Goal: Transaction & Acquisition: Subscribe to service/newsletter

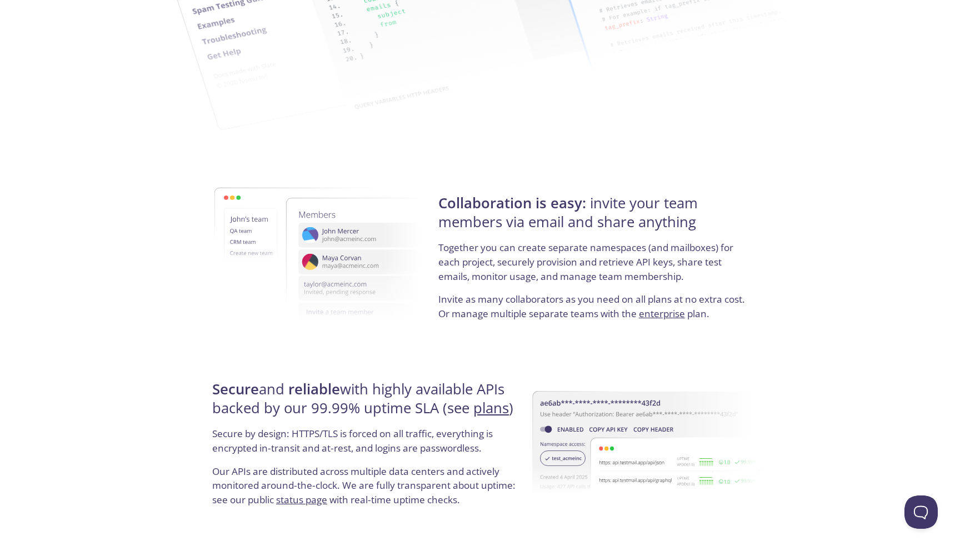
scroll to position [1989, 0]
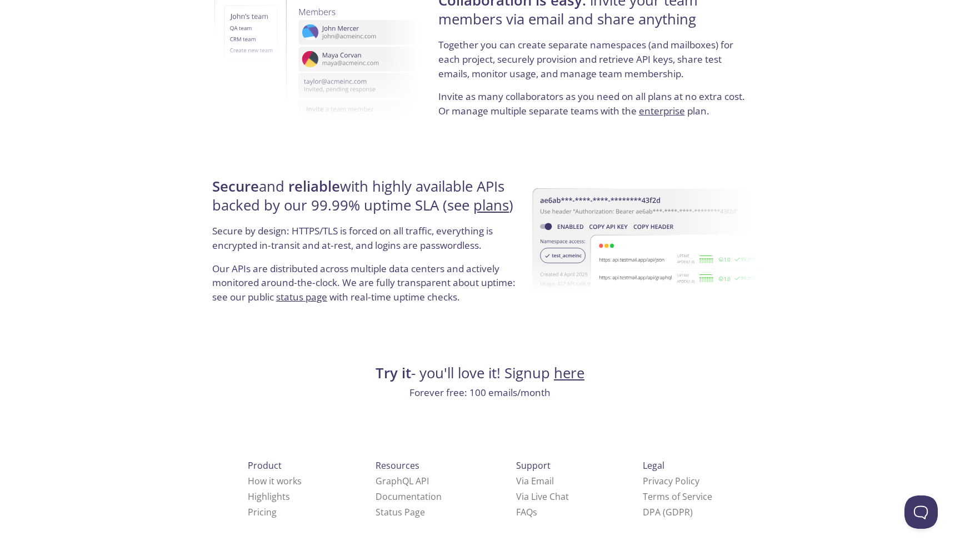
click at [572, 373] on link "here" at bounding box center [569, 372] width 31 height 19
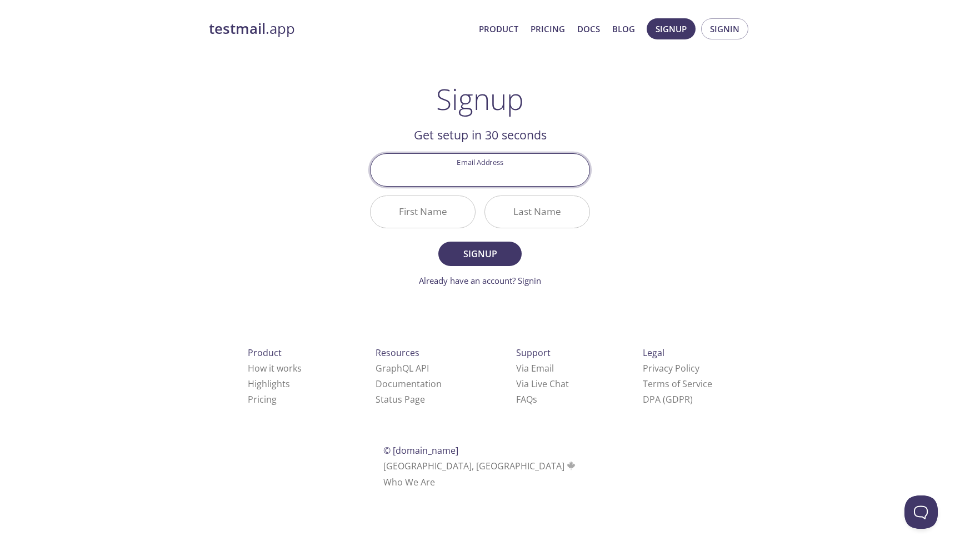
click at [460, 180] on input "Email Address" at bounding box center [479, 170] width 219 height 32
type input "[EMAIL_ADDRESS][DOMAIN_NAME]"
click at [434, 213] on input "First Name" at bounding box center [422, 212] width 104 height 32
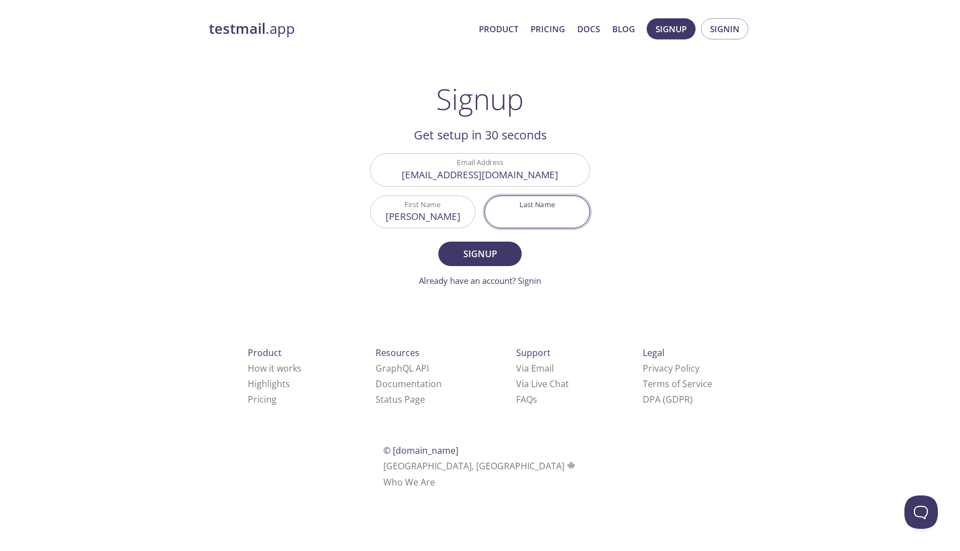
click at [437, 216] on input "[PERSON_NAME]" at bounding box center [422, 212] width 104 height 32
type input "[PERSON_NAME]"
type input "Joshi"
click at [470, 252] on span "Signup" at bounding box center [479, 254] width 59 height 16
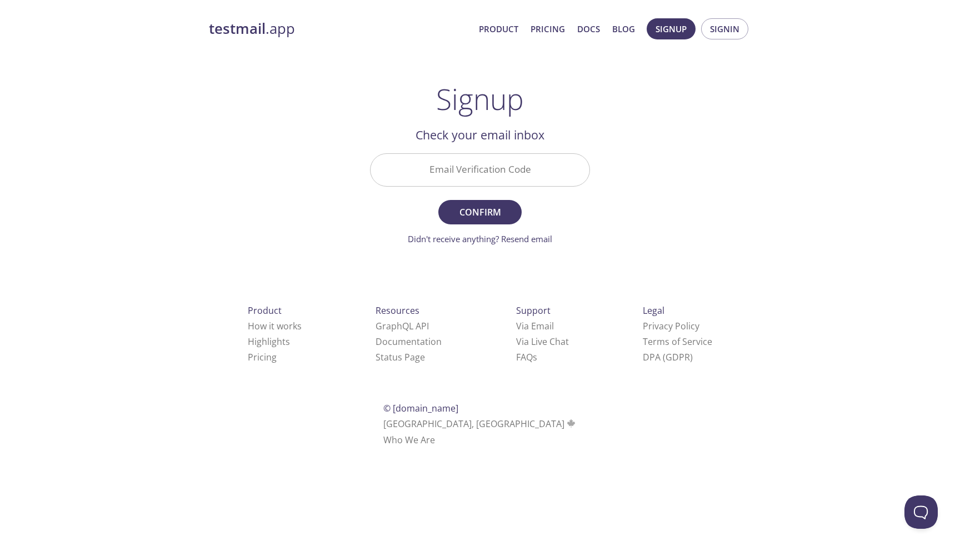
click at [469, 168] on input "Email Verification Code" at bounding box center [479, 170] width 219 height 32
click at [471, 181] on input "Email Verification Code" at bounding box center [479, 170] width 219 height 32
paste input "ZDY4DPB"
type input "ZDY4DPB"
click at [485, 217] on span "Confirm" at bounding box center [479, 212] width 59 height 16
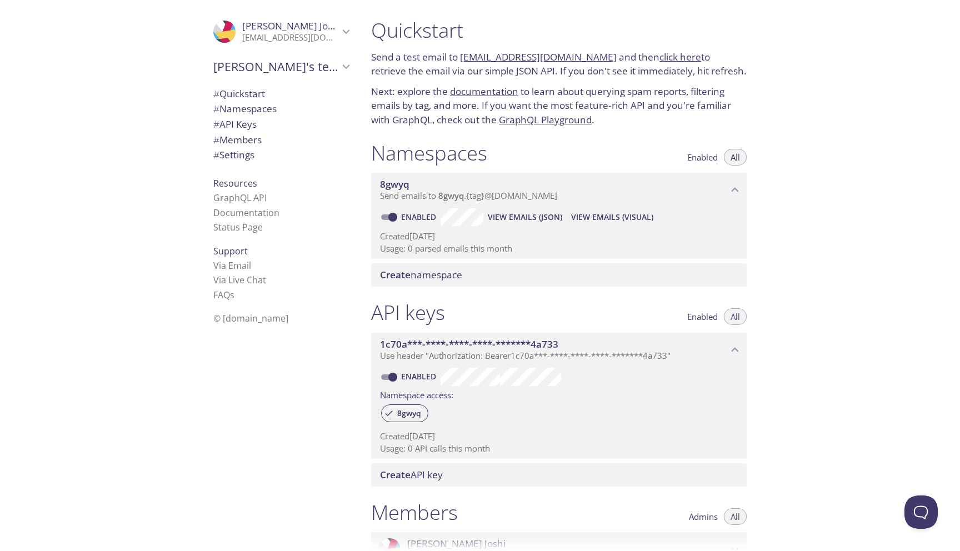
click at [600, 214] on span "View Emails (Visual)" at bounding box center [612, 216] width 82 height 13
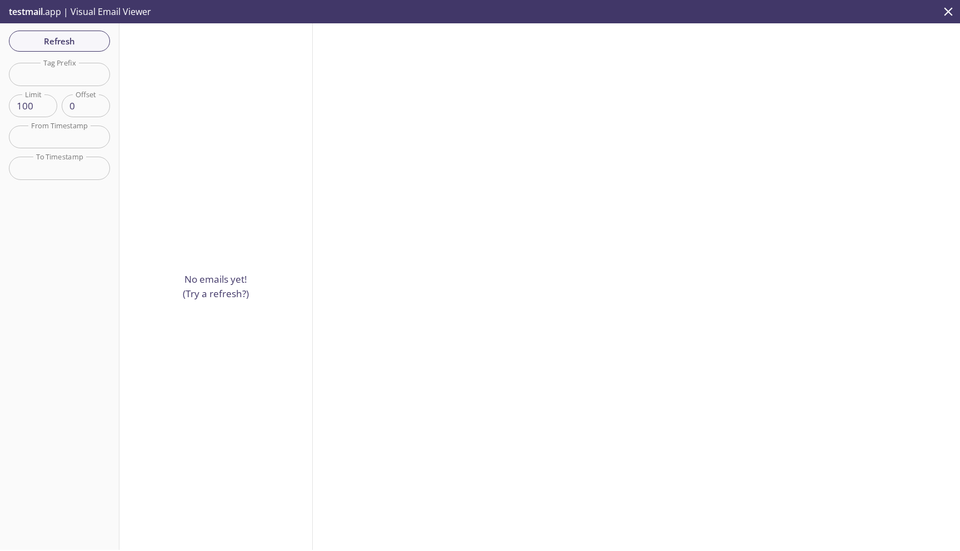
click at [947, 8] on icon "close" at bounding box center [948, 11] width 14 height 14
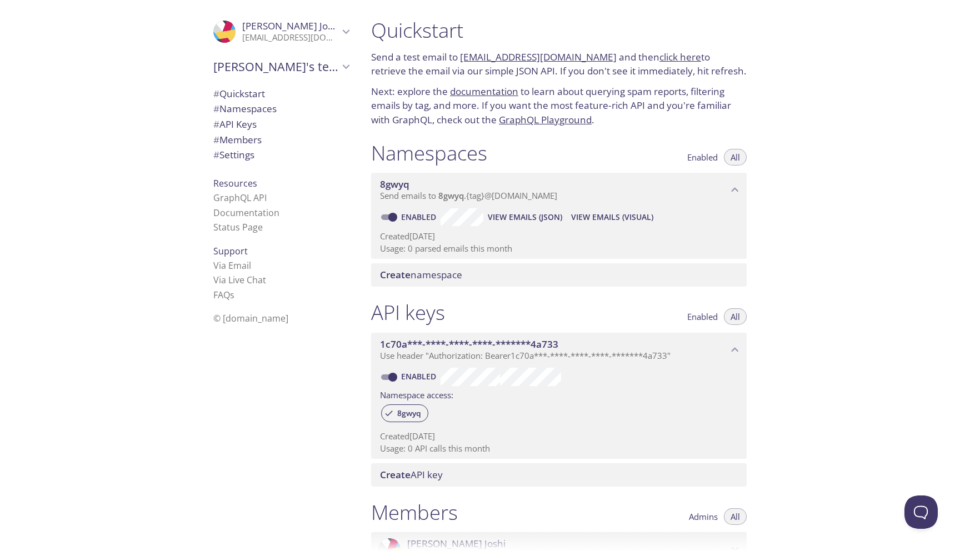
click at [706, 157] on span "Enabled" at bounding box center [702, 157] width 31 height 0
click at [733, 157] on span "All" at bounding box center [734, 157] width 9 height 0
click at [488, 198] on span "Send emails to 8gwyq . {tag} @[DOMAIN_NAME]" at bounding box center [468, 195] width 177 height 11
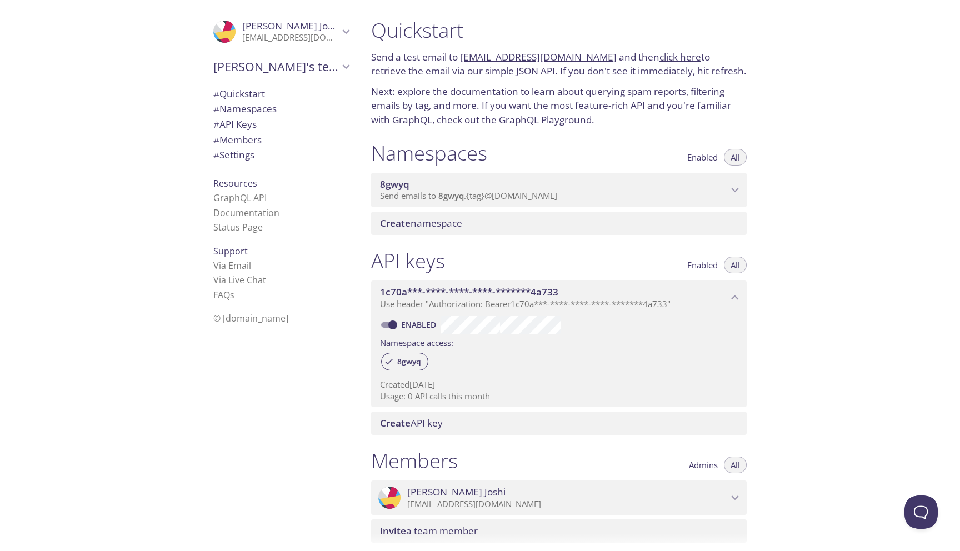
click at [488, 198] on span "Send emails to 8gwyq . {tag} @[DOMAIN_NAME]" at bounding box center [468, 195] width 177 height 11
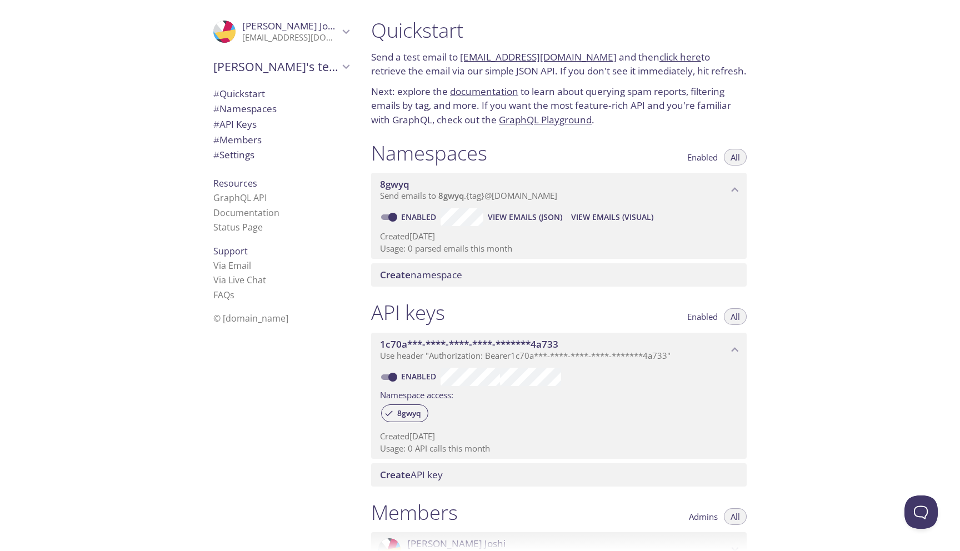
click at [427, 215] on link "Enabled" at bounding box center [419, 217] width 41 height 11
click at [413, 215] on input "Enabled" at bounding box center [393, 216] width 40 height 13
click at [413, 213] on link "Disabled" at bounding box center [420, 217] width 43 height 11
click at [404, 213] on input "Disabled" at bounding box center [384, 216] width 40 height 13
checkbox input "true"
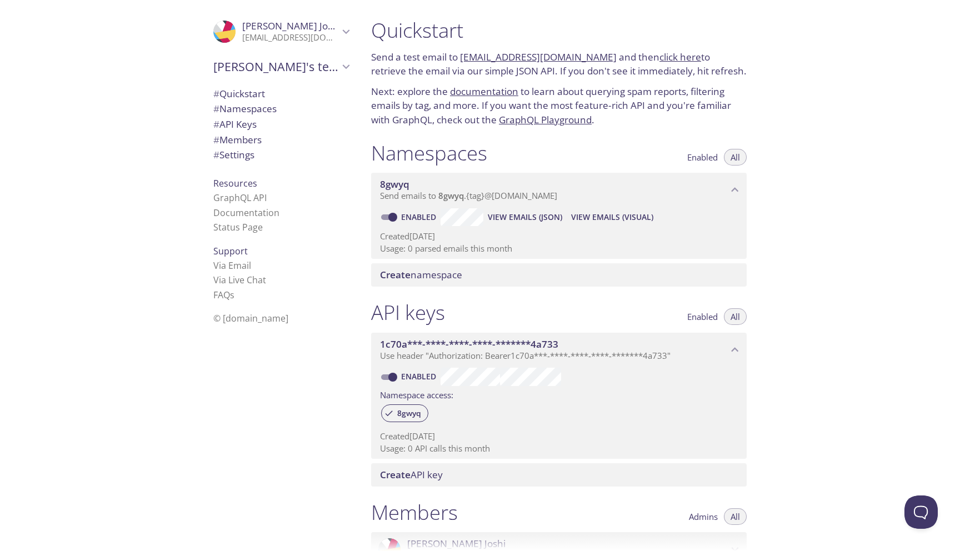
click at [524, 215] on span "View Emails (JSON)" at bounding box center [525, 216] width 74 height 13
drag, startPoint x: 602, startPoint y: 58, endPoint x: 461, endPoint y: 58, distance: 141.1
click at [461, 58] on p "Send a test email to [EMAIL_ADDRESS][DOMAIN_NAME] and then click here to retrie…" at bounding box center [558, 64] width 375 height 28
copy p "[EMAIL_ADDRESS][DOMAIN_NAME]"
click at [940, 222] on div "Quickstart Send a test email to [EMAIL_ADDRESS][DOMAIN_NAME] and then click her…" at bounding box center [661, 275] width 598 height 551
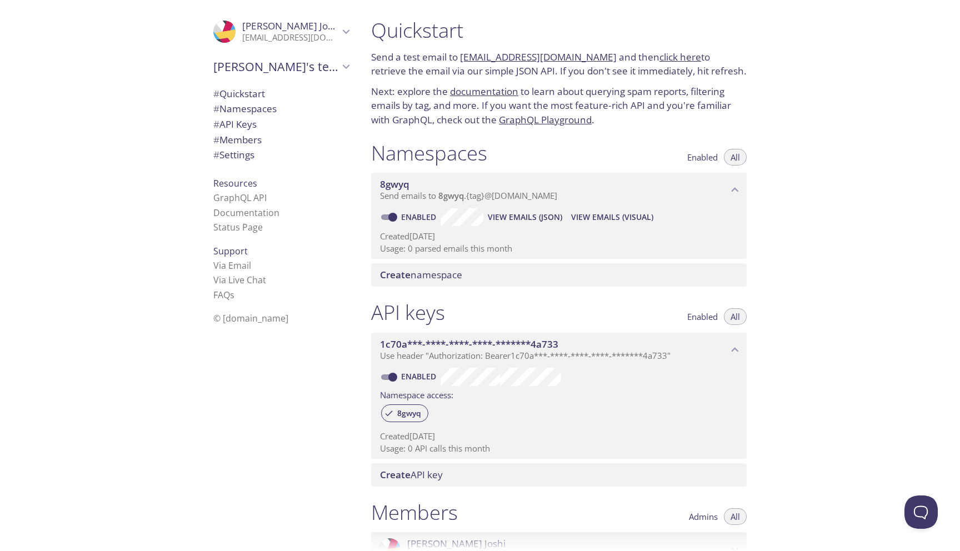
click at [595, 210] on span "View Emails (Visual)" at bounding box center [612, 216] width 82 height 13
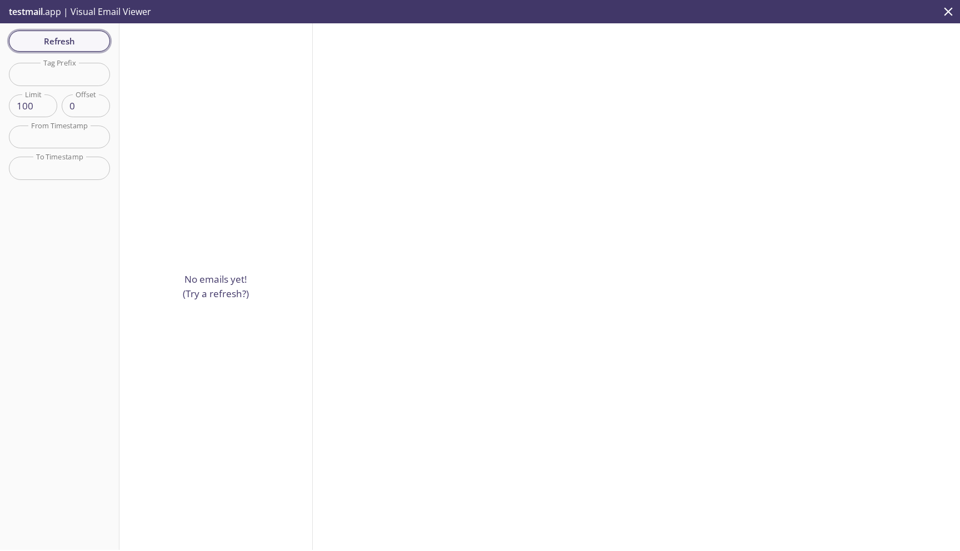
click at [66, 44] on span "Refresh" at bounding box center [59, 41] width 83 height 14
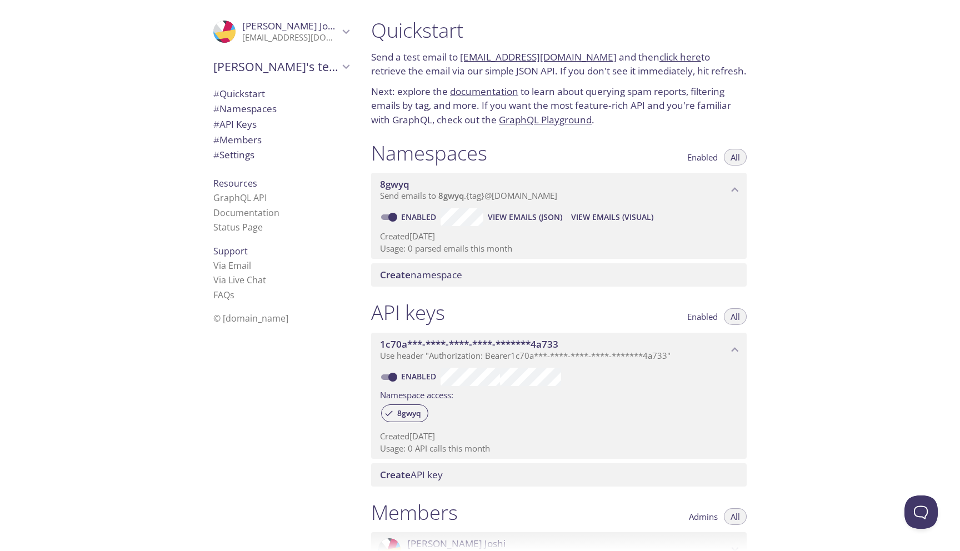
click at [422, 271] on span "Create namespace" at bounding box center [421, 274] width 82 height 13
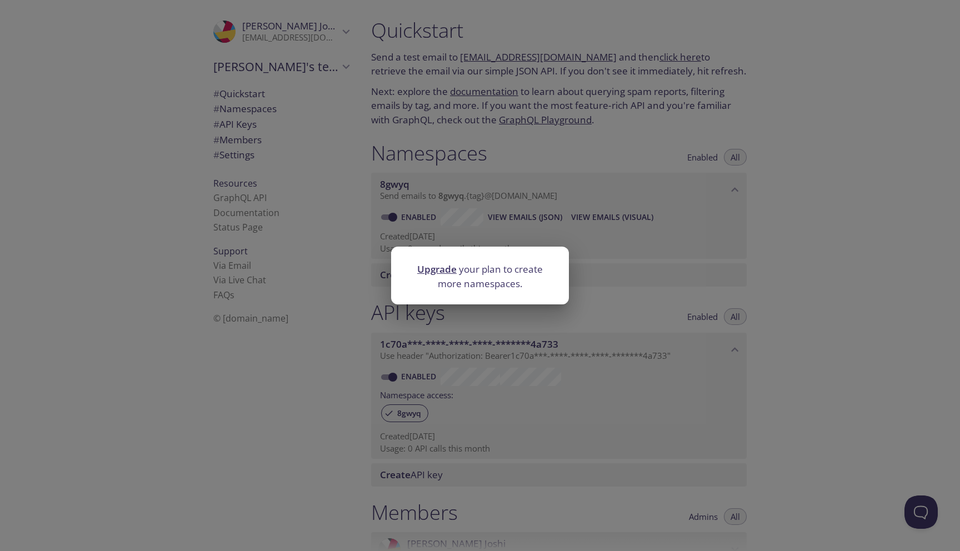
click at [544, 238] on div "Upgrade your plan to create more namespaces." at bounding box center [480, 275] width 960 height 551
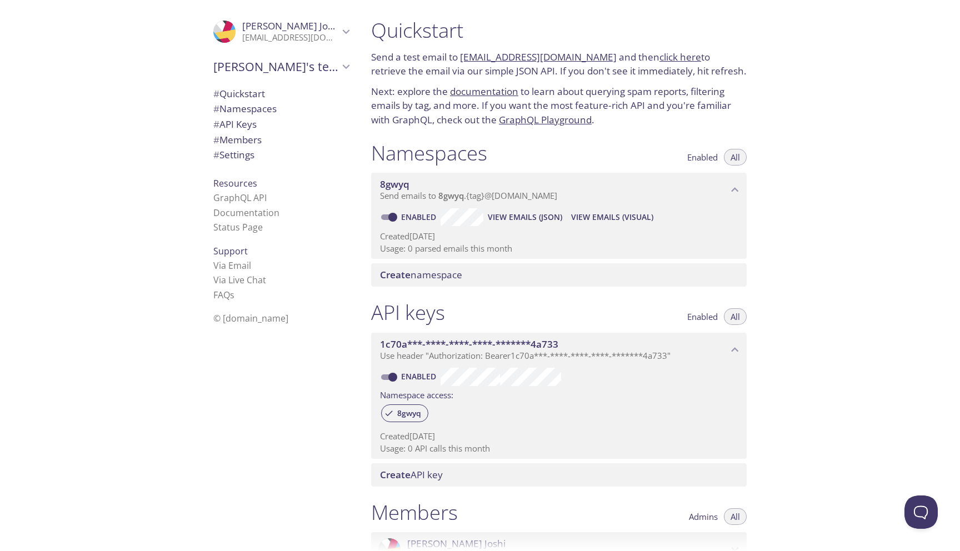
click at [674, 59] on link "click here" at bounding box center [680, 57] width 42 height 13
click at [497, 89] on link "documentation" at bounding box center [484, 91] width 68 height 13
click at [436, 271] on span "Create namespace" at bounding box center [421, 274] width 82 height 13
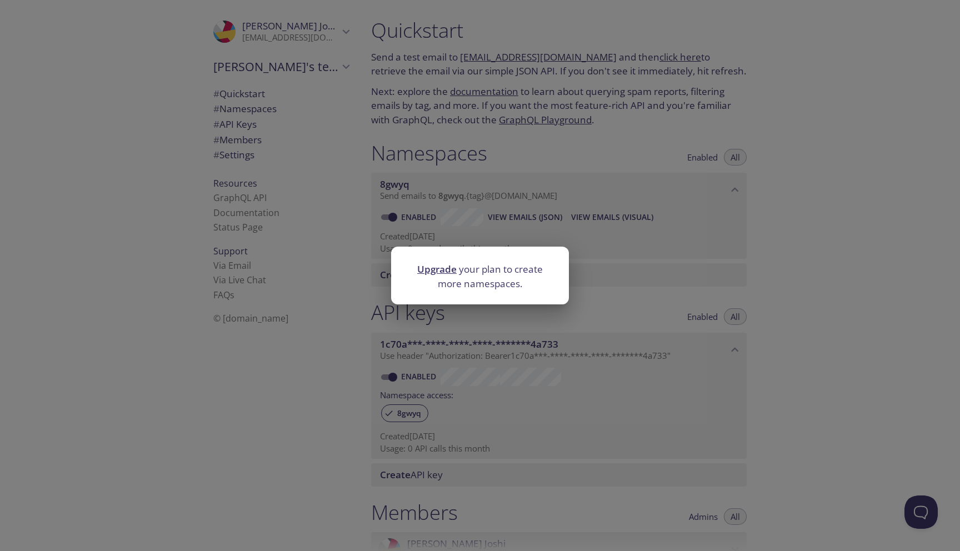
click at [590, 248] on div "Upgrade your plan to create more namespaces." at bounding box center [480, 275] width 960 height 551
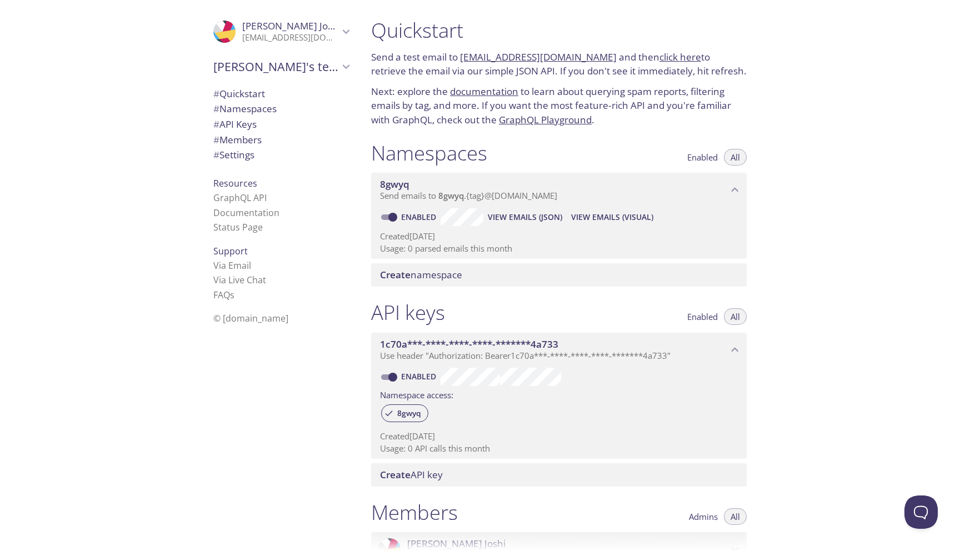
click at [496, 210] on span "View Emails (JSON)" at bounding box center [525, 216] width 74 height 13
drag, startPoint x: 599, startPoint y: 56, endPoint x: 508, endPoint y: 60, distance: 91.8
click at [508, 60] on p "Send a test email to [EMAIL_ADDRESS][DOMAIN_NAME] and then click here to retrie…" at bounding box center [558, 64] width 375 height 28
copy link "@[DOMAIN_NAME]"
click at [914, 129] on div "Quickstart Send a test email to 8gwyq.test@inbox.testmail.app and then click he…" at bounding box center [661, 275] width 598 height 551
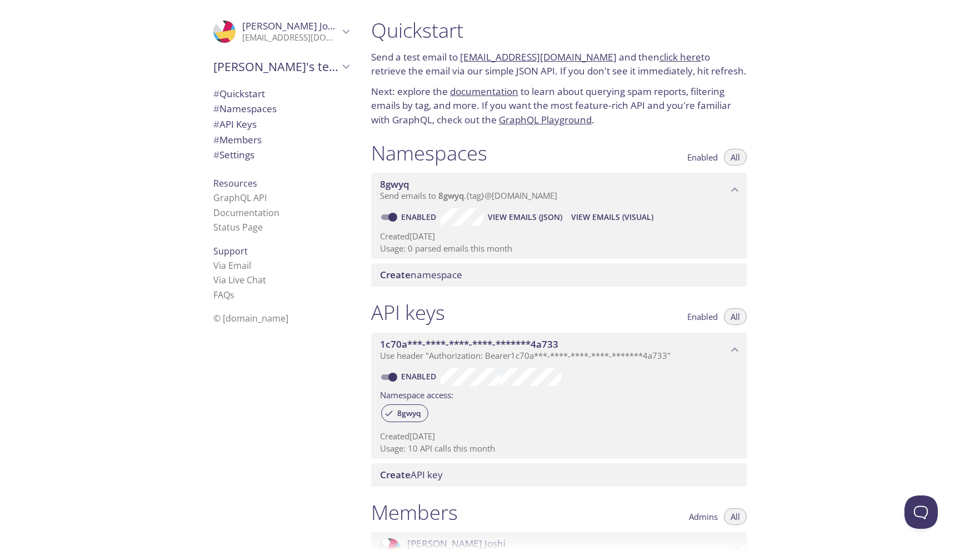
click at [343, 64] on icon "Saurav's team" at bounding box center [346, 66] width 7 height 4
click at [343, 64] on icon "Saurav's team" at bounding box center [346, 66] width 14 height 14
click at [592, 217] on span "View Emails (Visual)" at bounding box center [612, 216] width 82 height 13
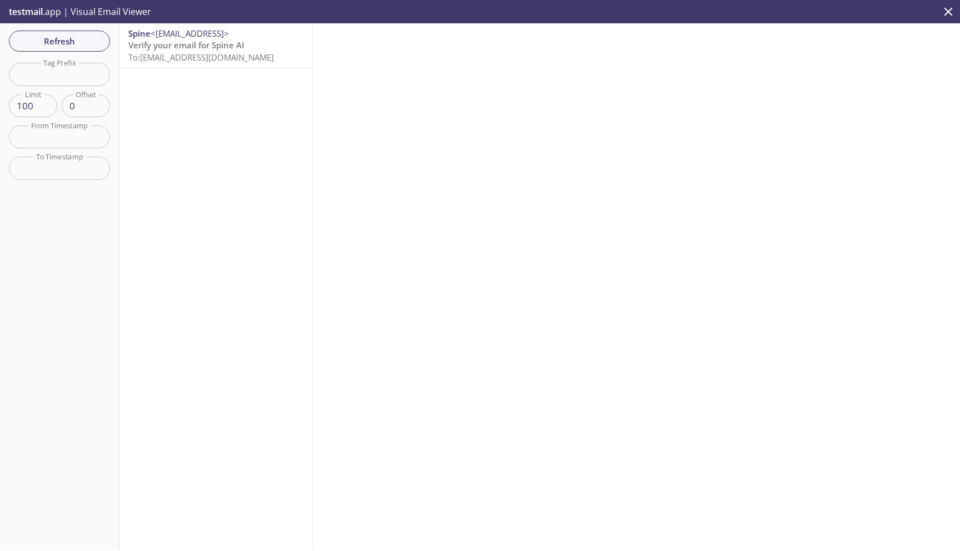
click at [186, 44] on span "Verify your email for Spine AI" at bounding box center [186, 44] width 116 height 11
